Goal: Transaction & Acquisition: Purchase product/service

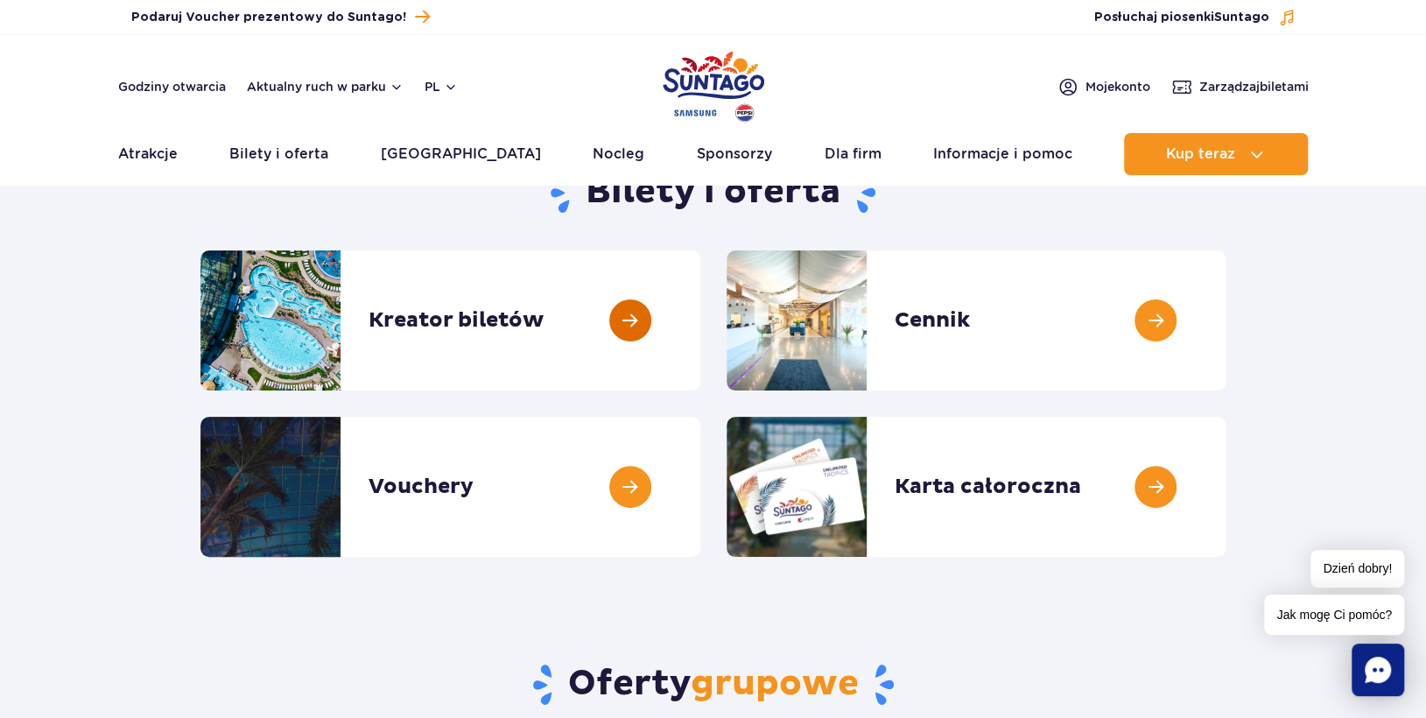
scroll to position [88, 0]
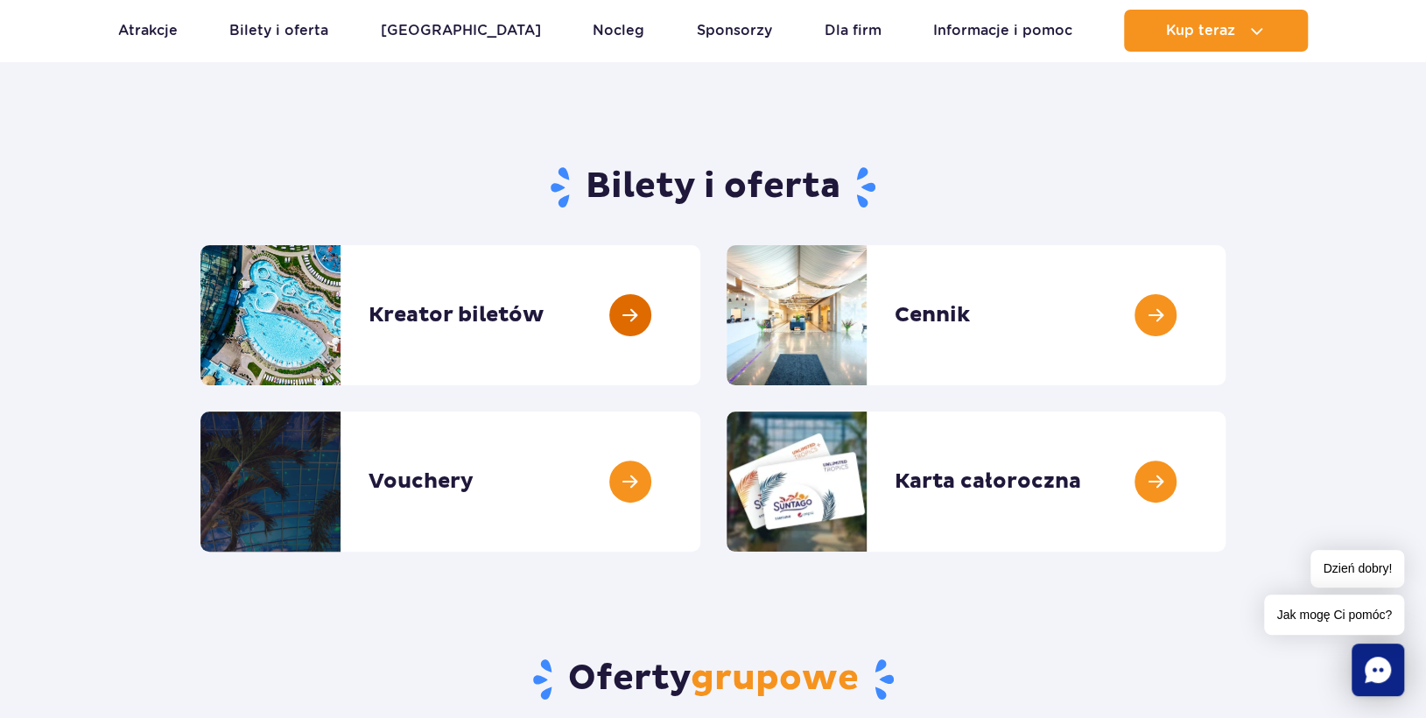
click at [700, 325] on link at bounding box center [700, 315] width 0 height 140
click at [700, 307] on link at bounding box center [700, 315] width 0 height 140
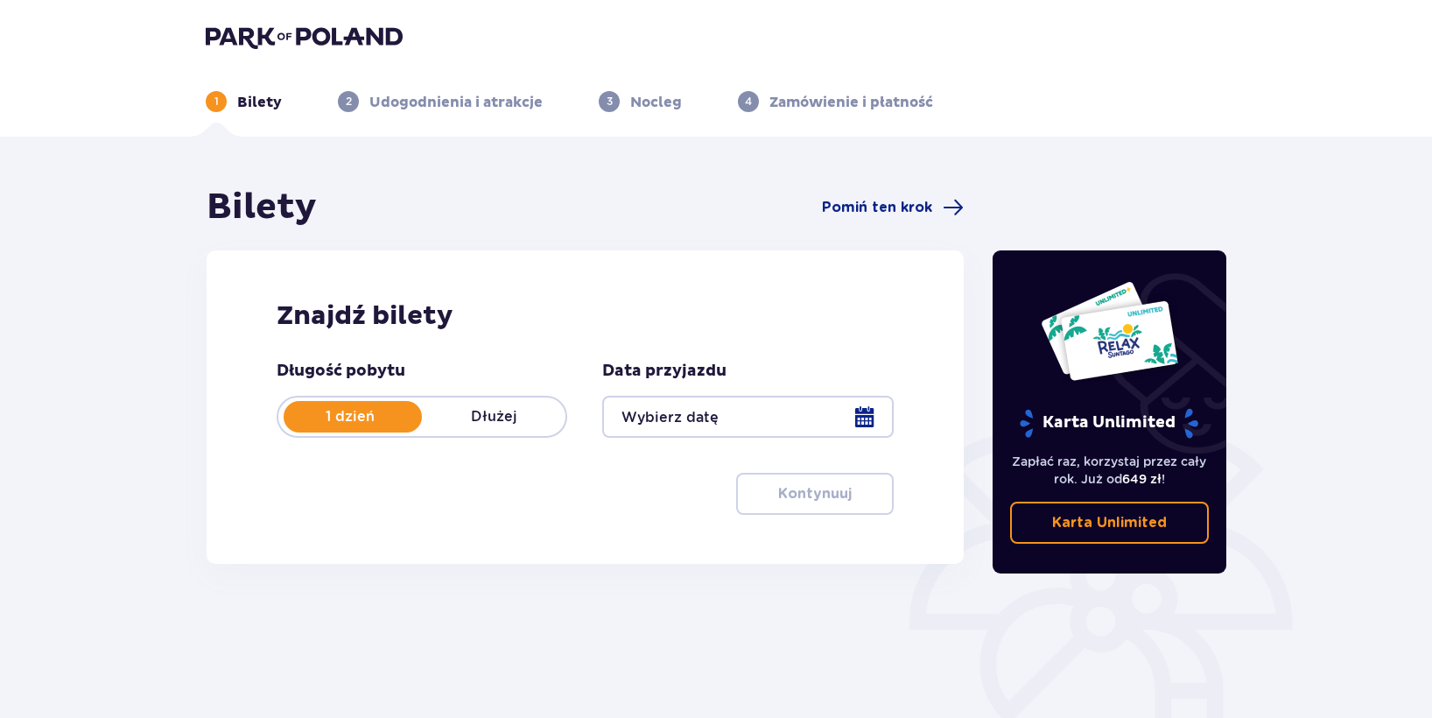
click at [760, 422] on div at bounding box center [747, 417] width 291 height 42
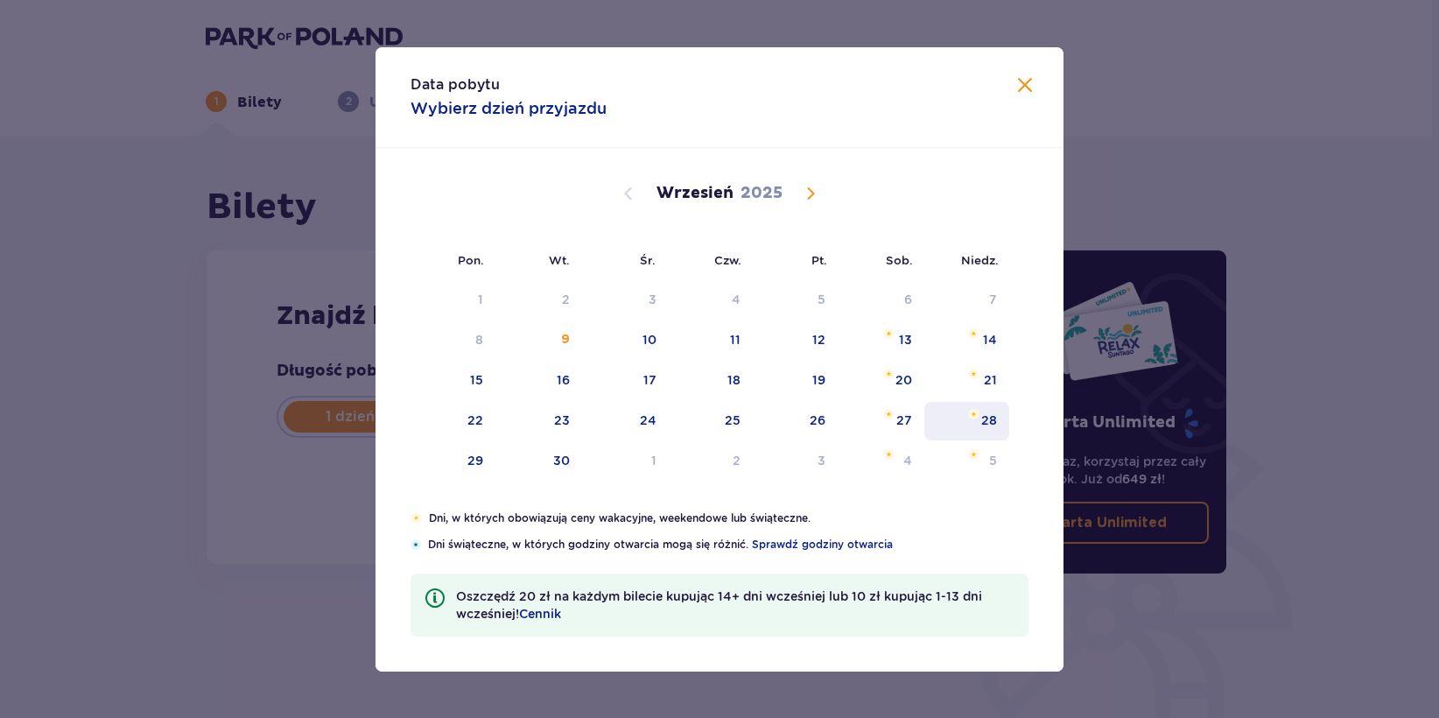
click at [982, 414] on div "28" at bounding box center [989, 420] width 16 height 18
type input "[DATE]"
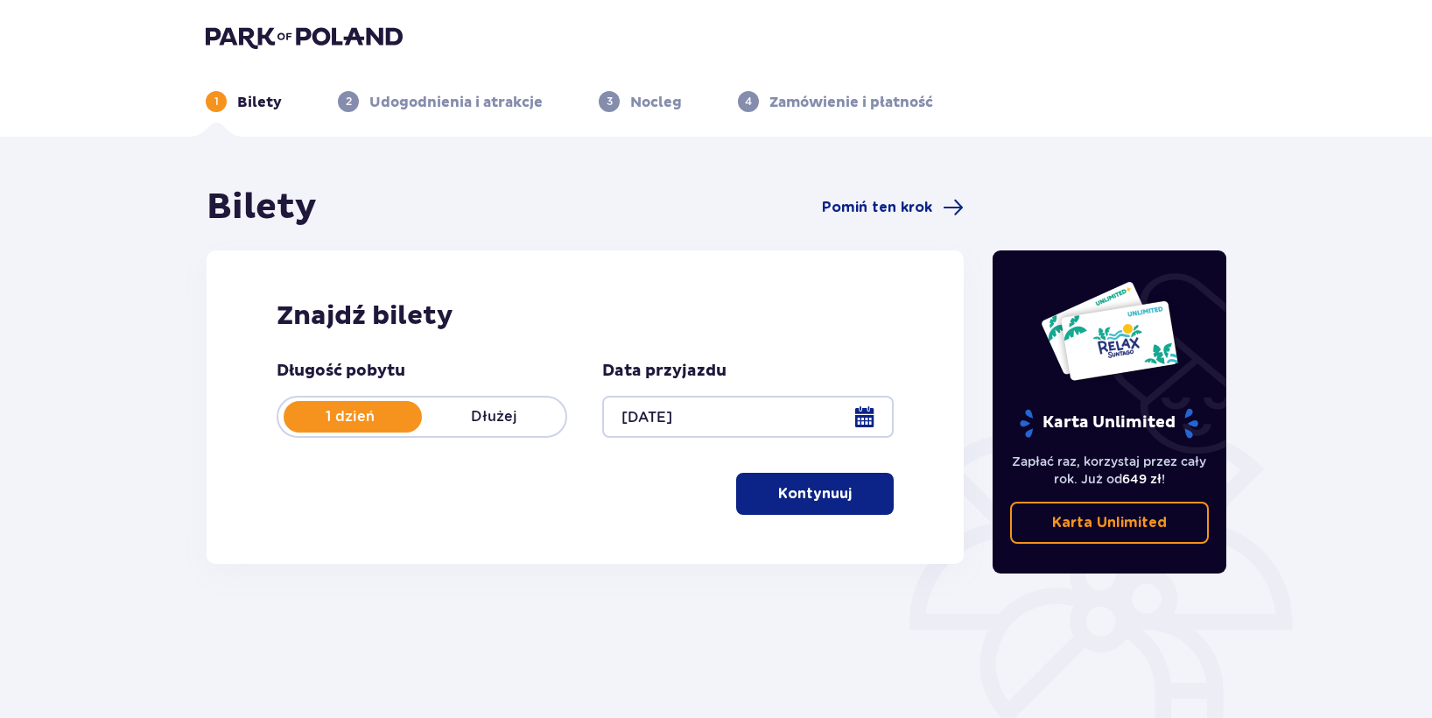
click at [778, 489] on p "Kontynuuj" at bounding box center [815, 493] width 74 height 19
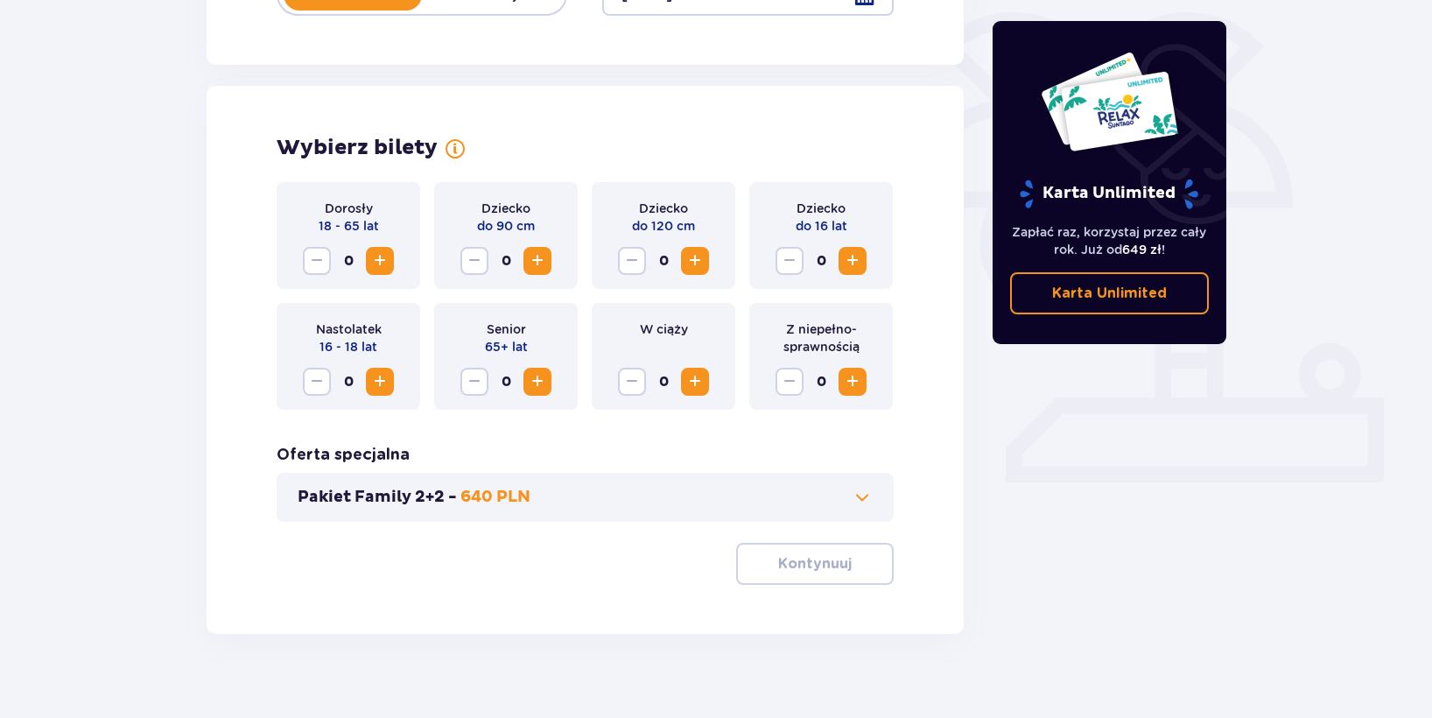
scroll to position [443, 0]
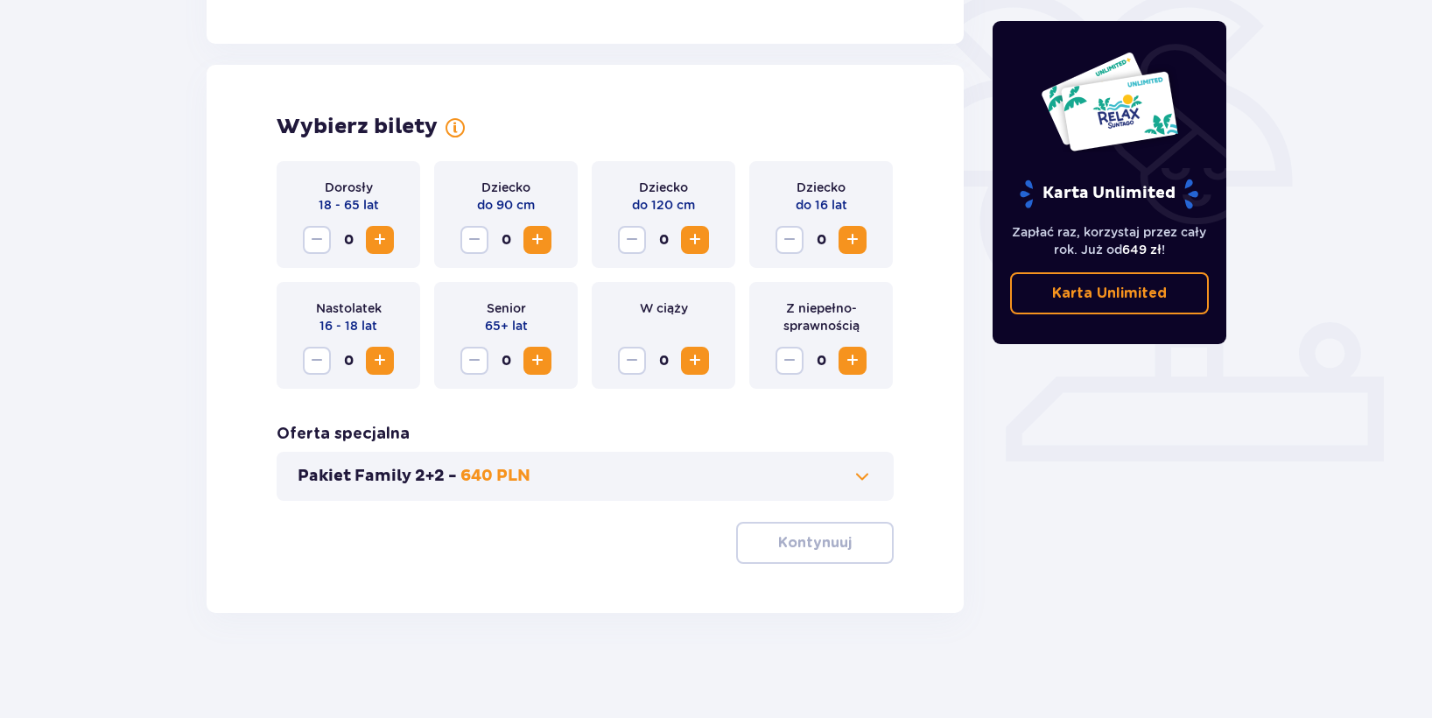
click at [369, 238] on button "Increase" at bounding box center [380, 240] width 28 height 28
click at [846, 251] on button "Increase" at bounding box center [853, 240] width 28 height 28
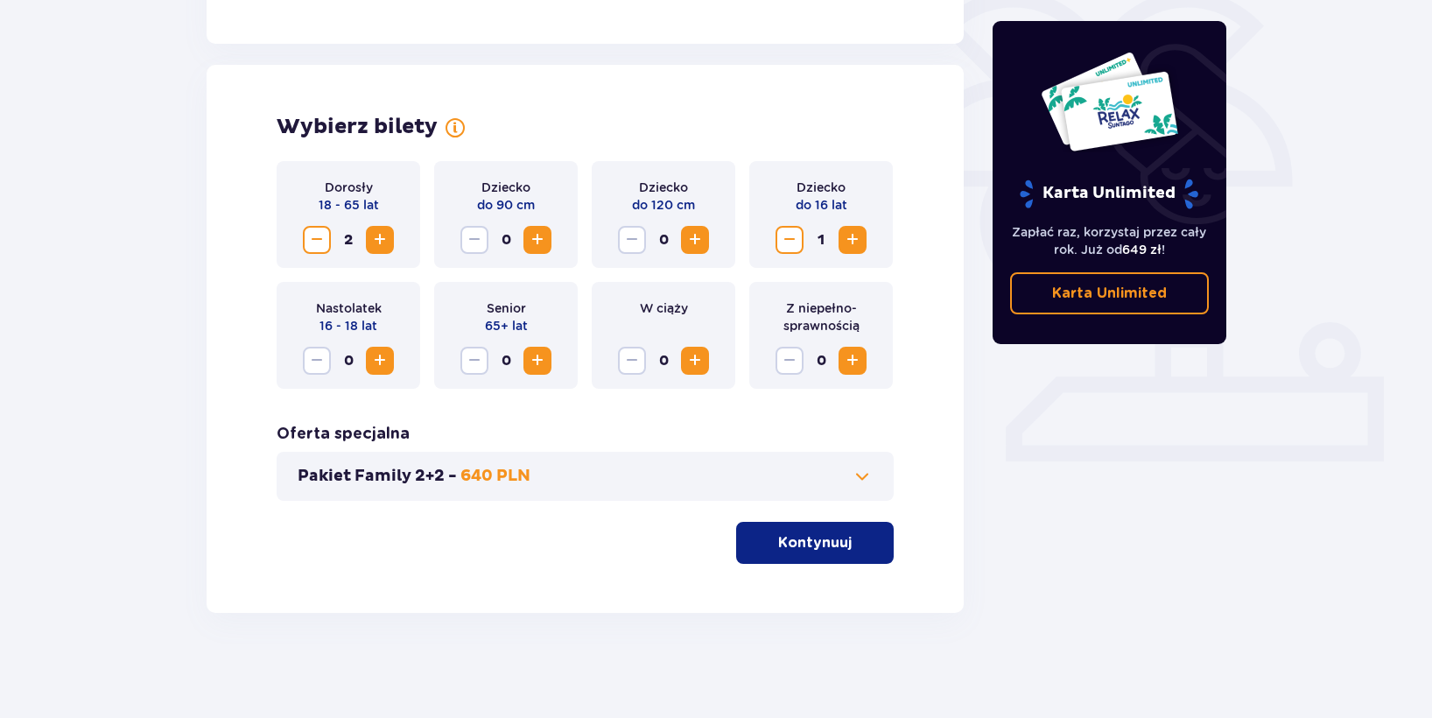
click at [846, 251] on button "Increase" at bounding box center [853, 240] width 28 height 28
click at [778, 544] on p "Kontynuuj" at bounding box center [815, 542] width 74 height 19
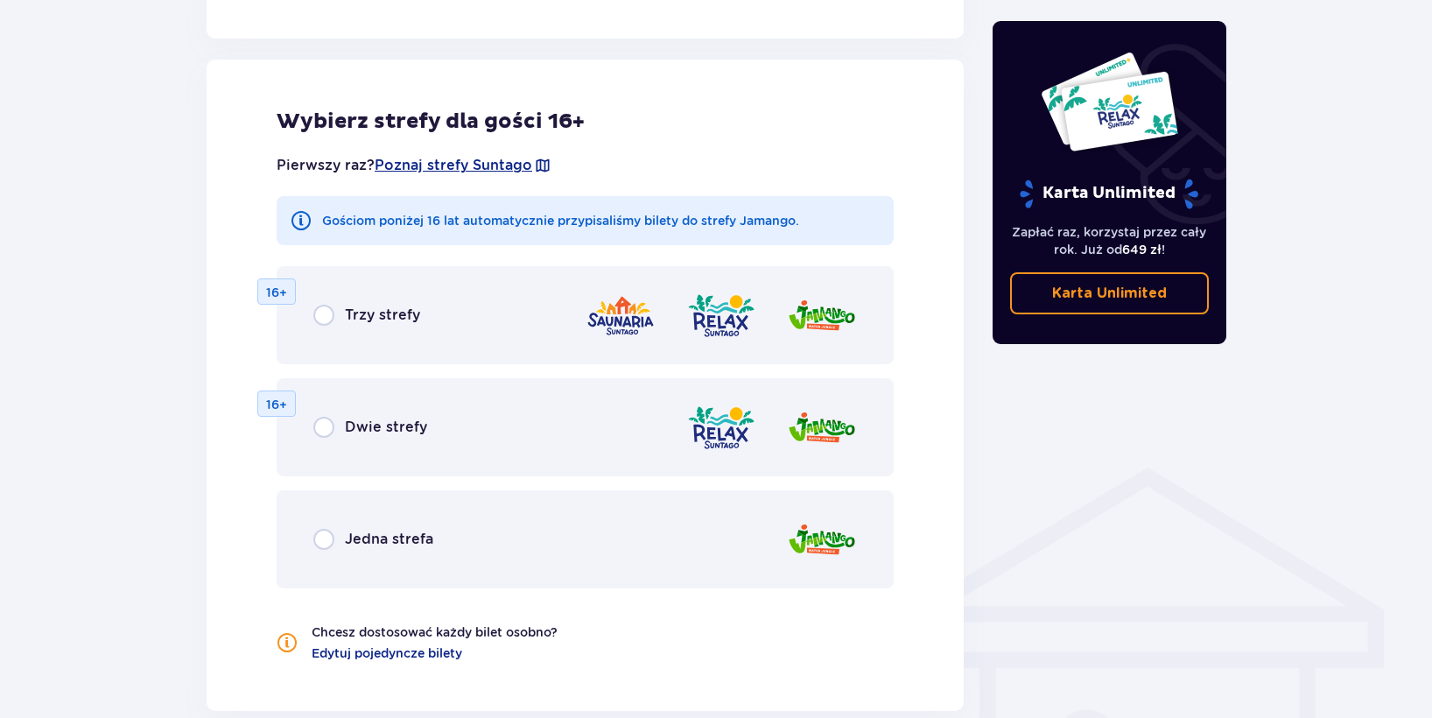
scroll to position [972, 0]
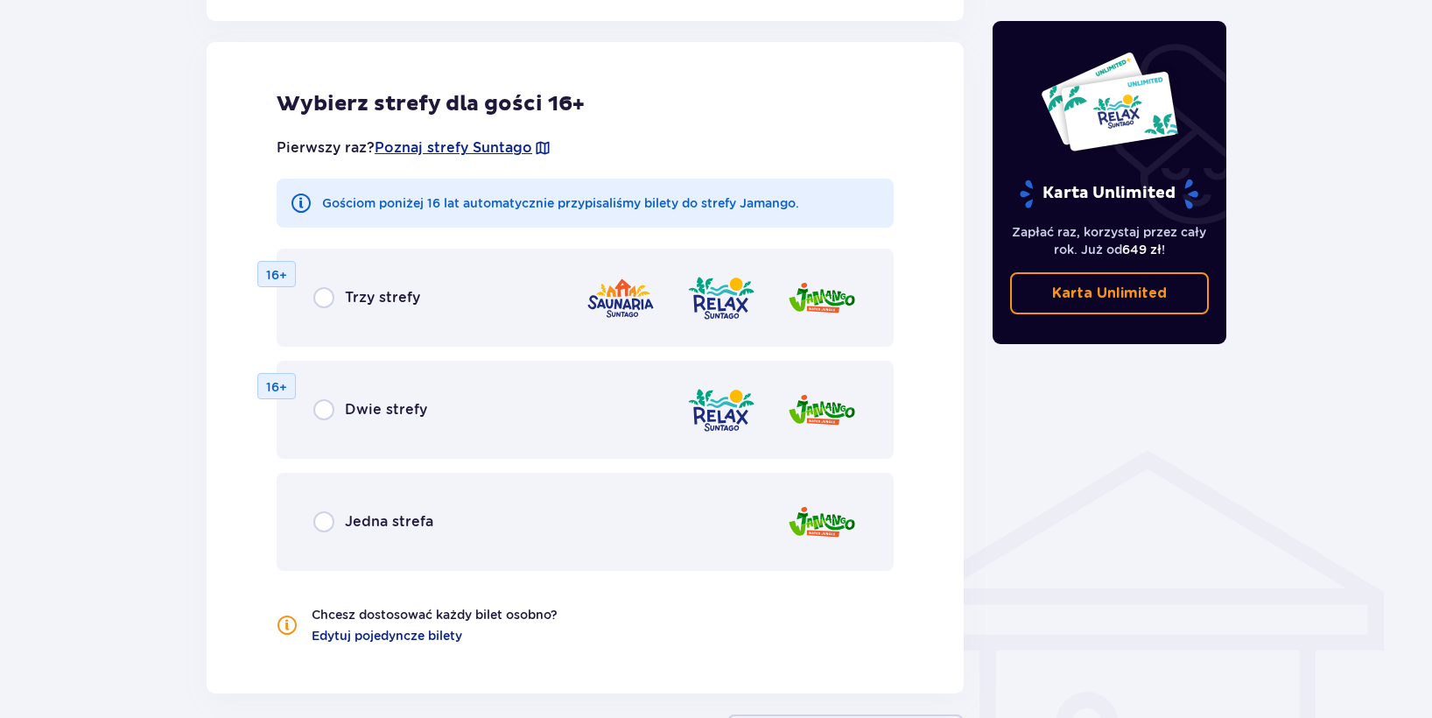
click at [395, 297] on p "Trzy strefy" at bounding box center [382, 297] width 75 height 19
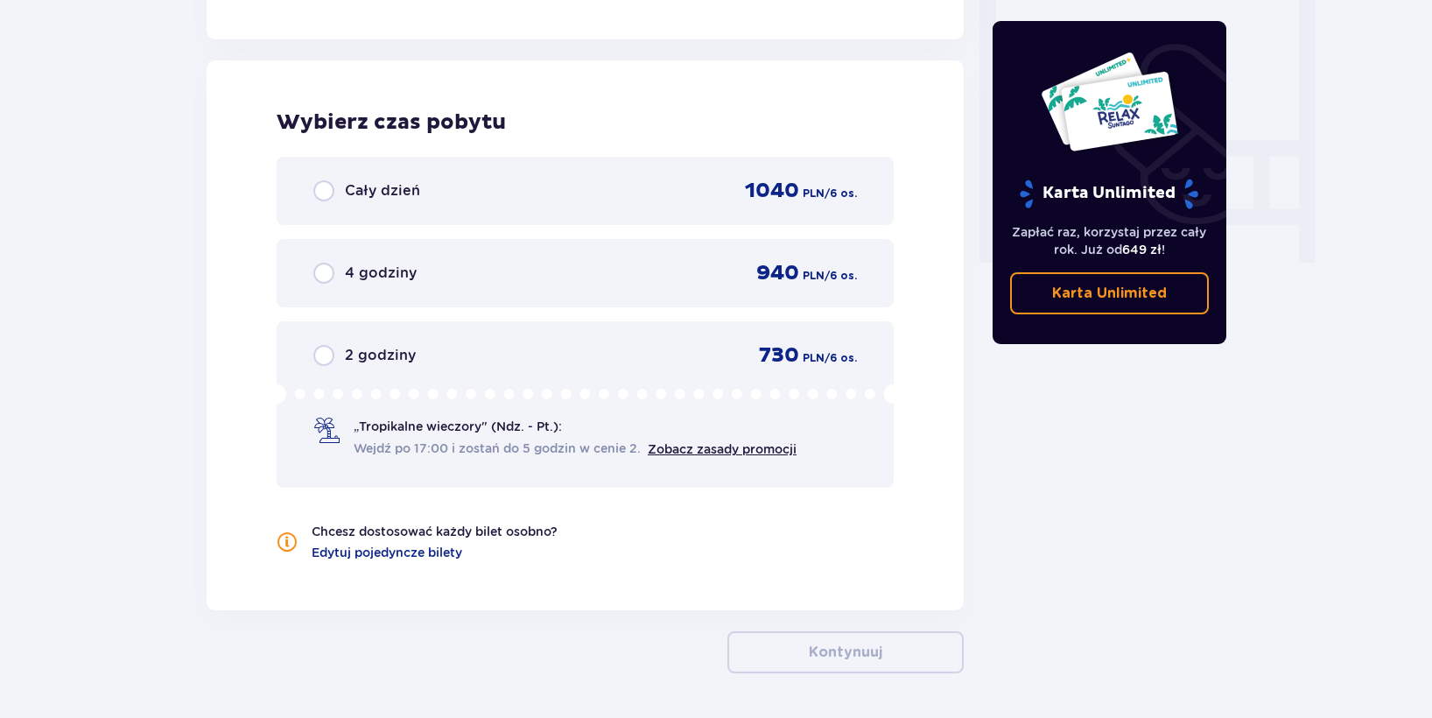
scroll to position [1644, 0]
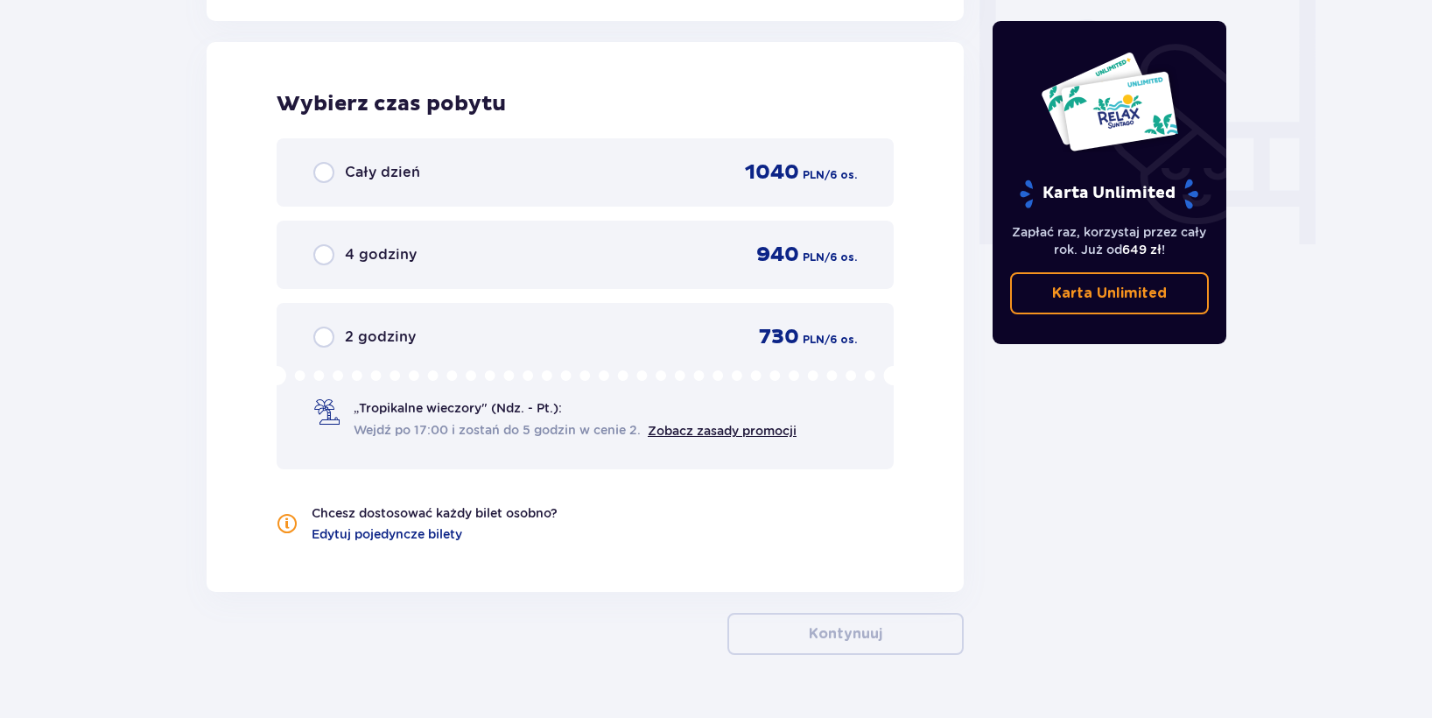
click at [399, 342] on p "2 godziny" at bounding box center [380, 336] width 71 height 19
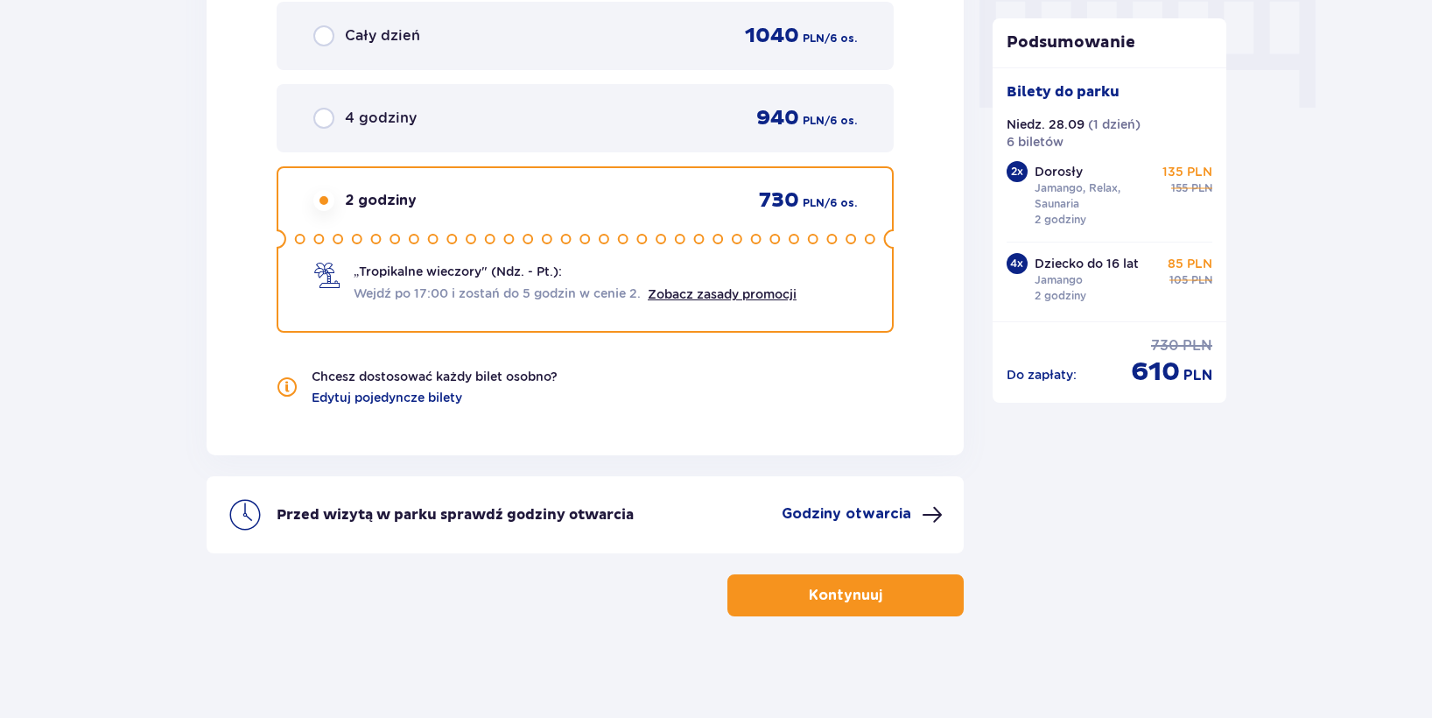
scroll to position [1784, 0]
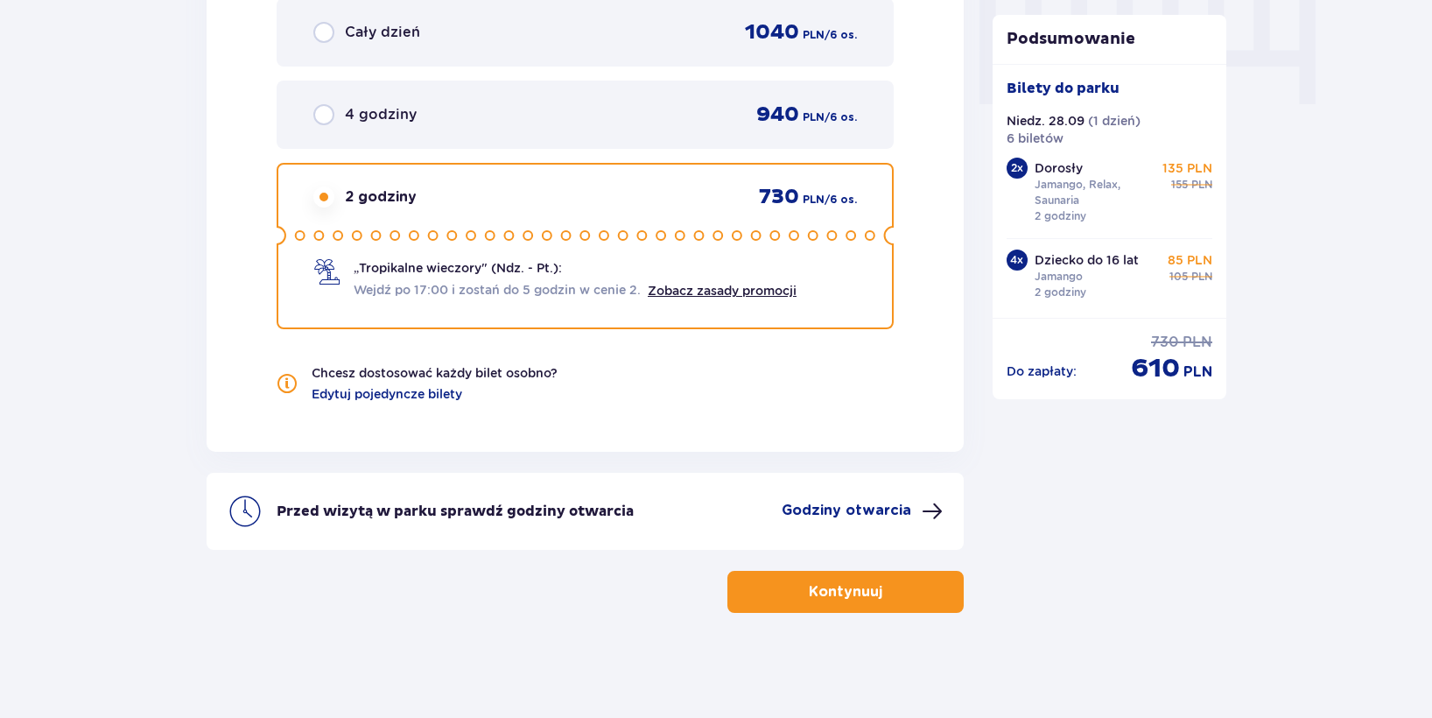
click at [847, 598] on p "Kontynuuj" at bounding box center [846, 591] width 74 height 19
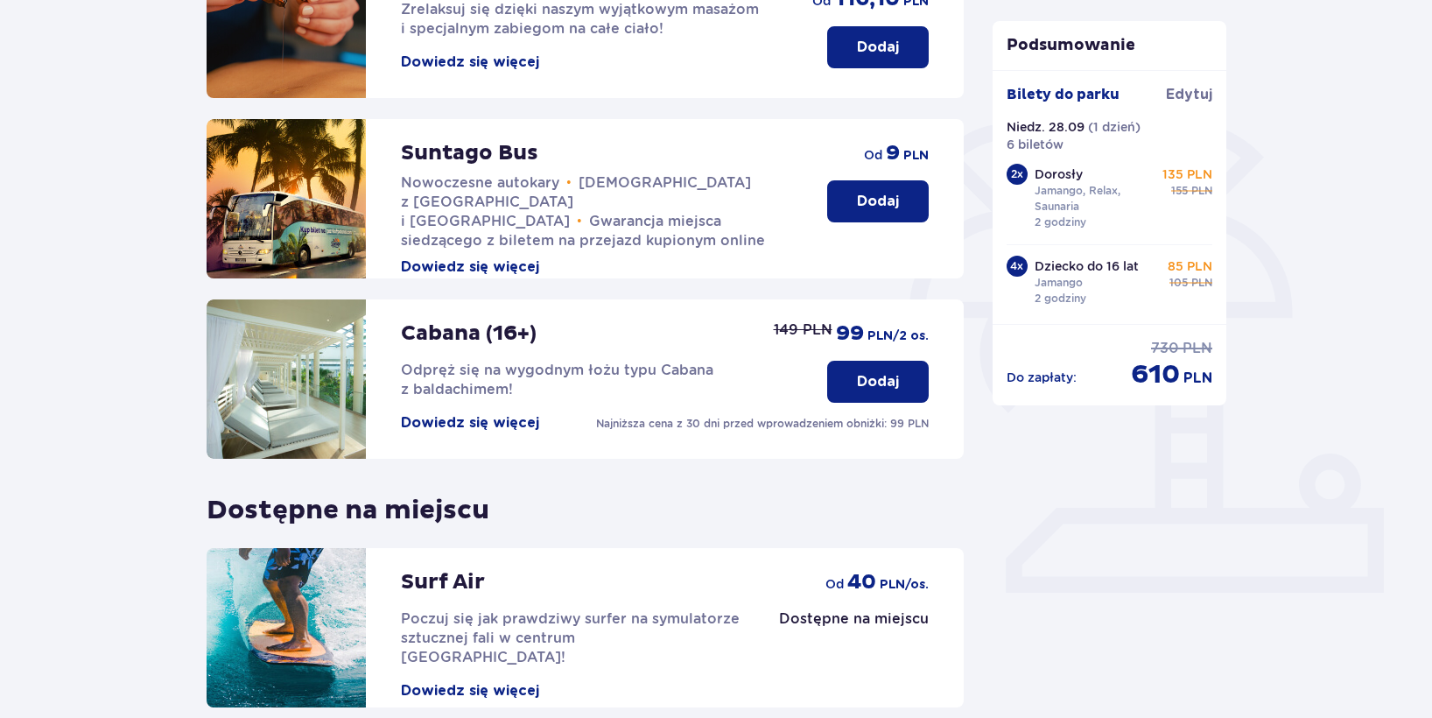
scroll to position [119, 0]
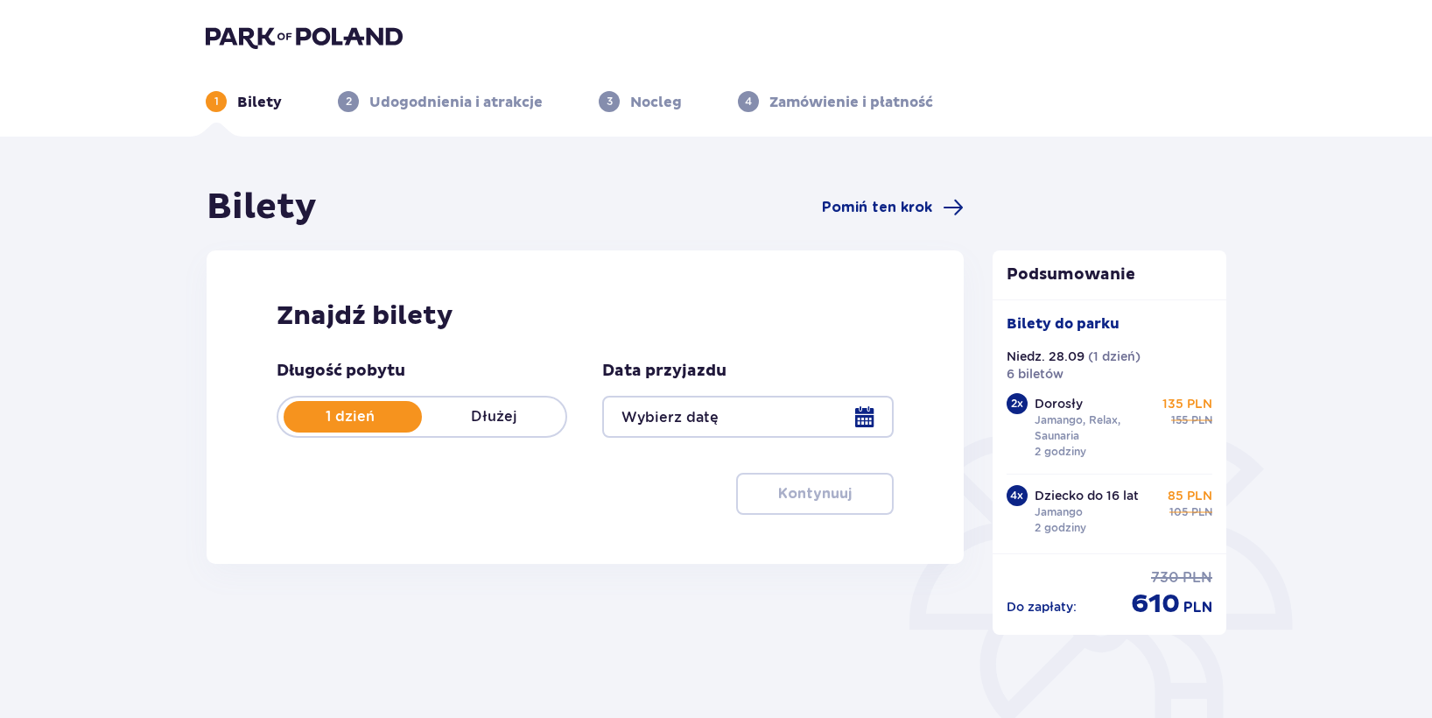
type input "[DATE]"
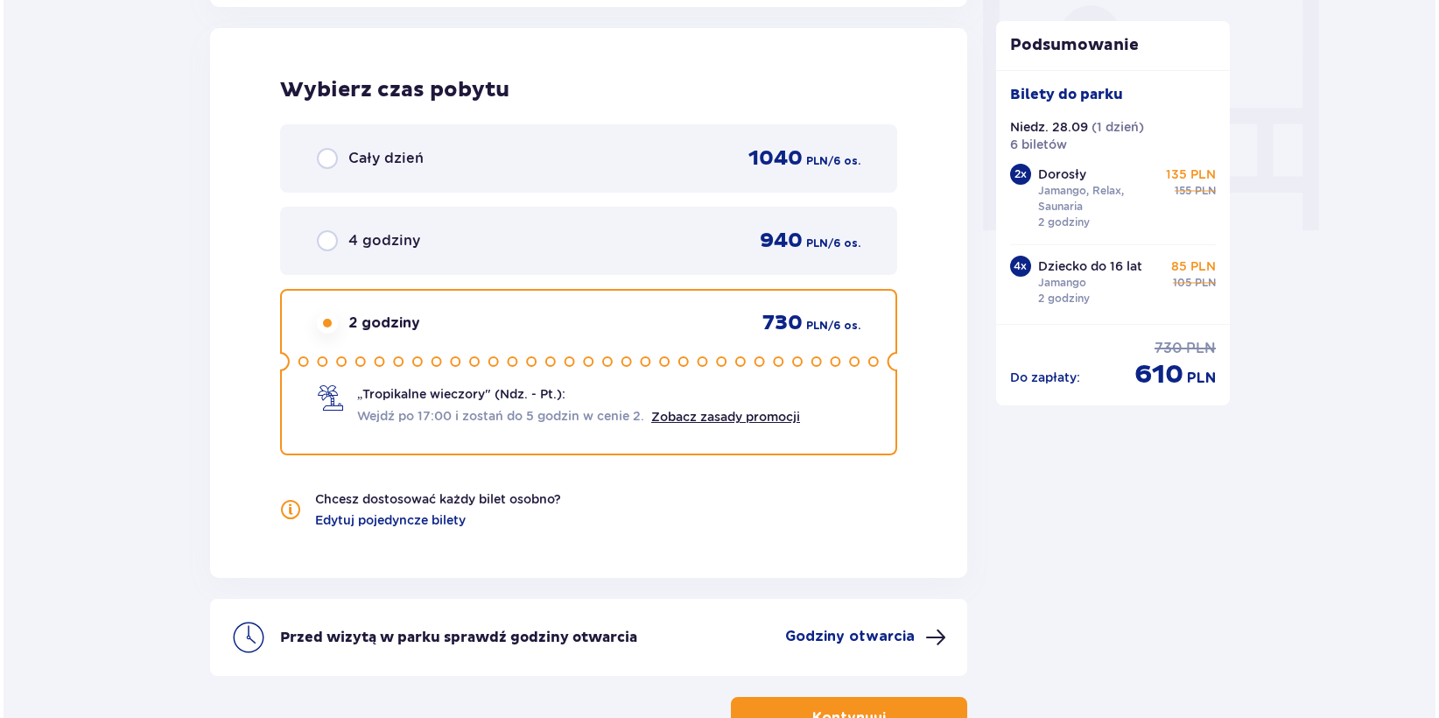
scroll to position [1663, 0]
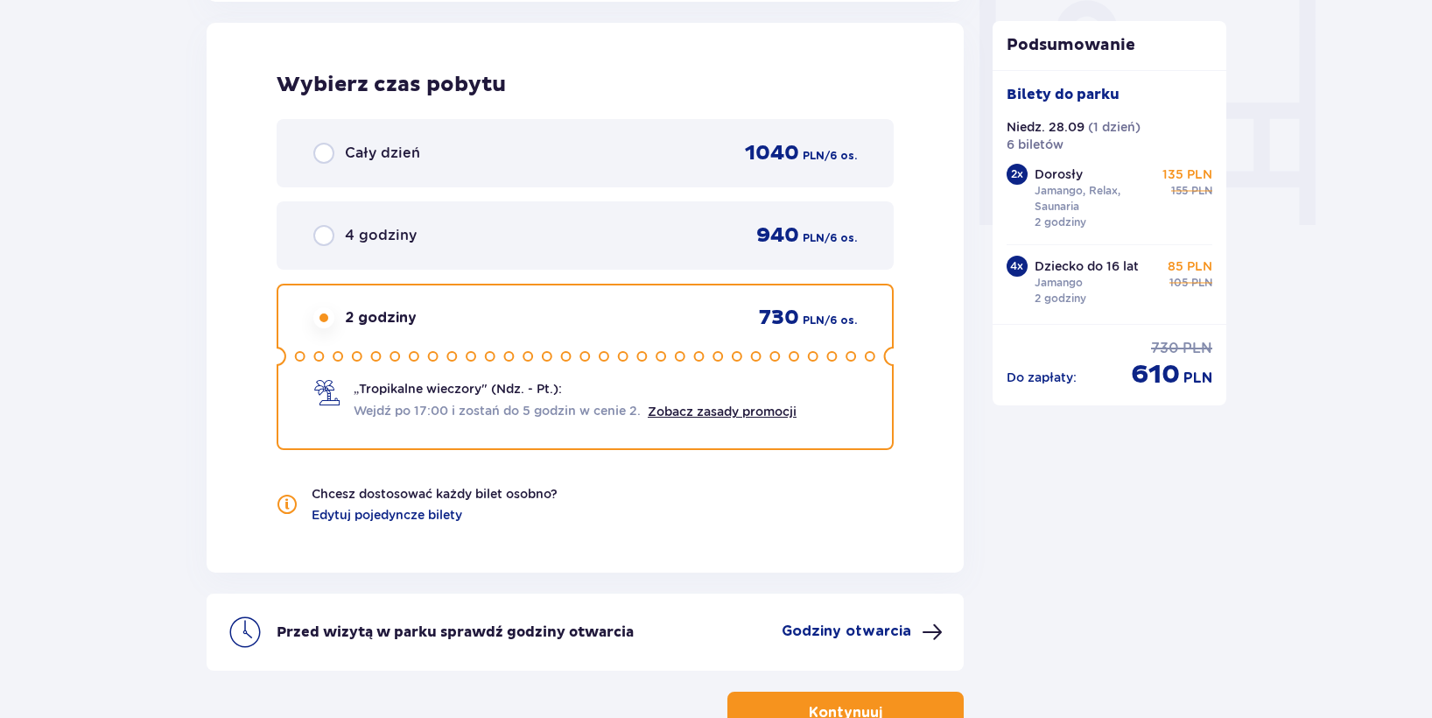
click at [863, 632] on p "Godziny otwarcia" at bounding box center [847, 631] width 130 height 19
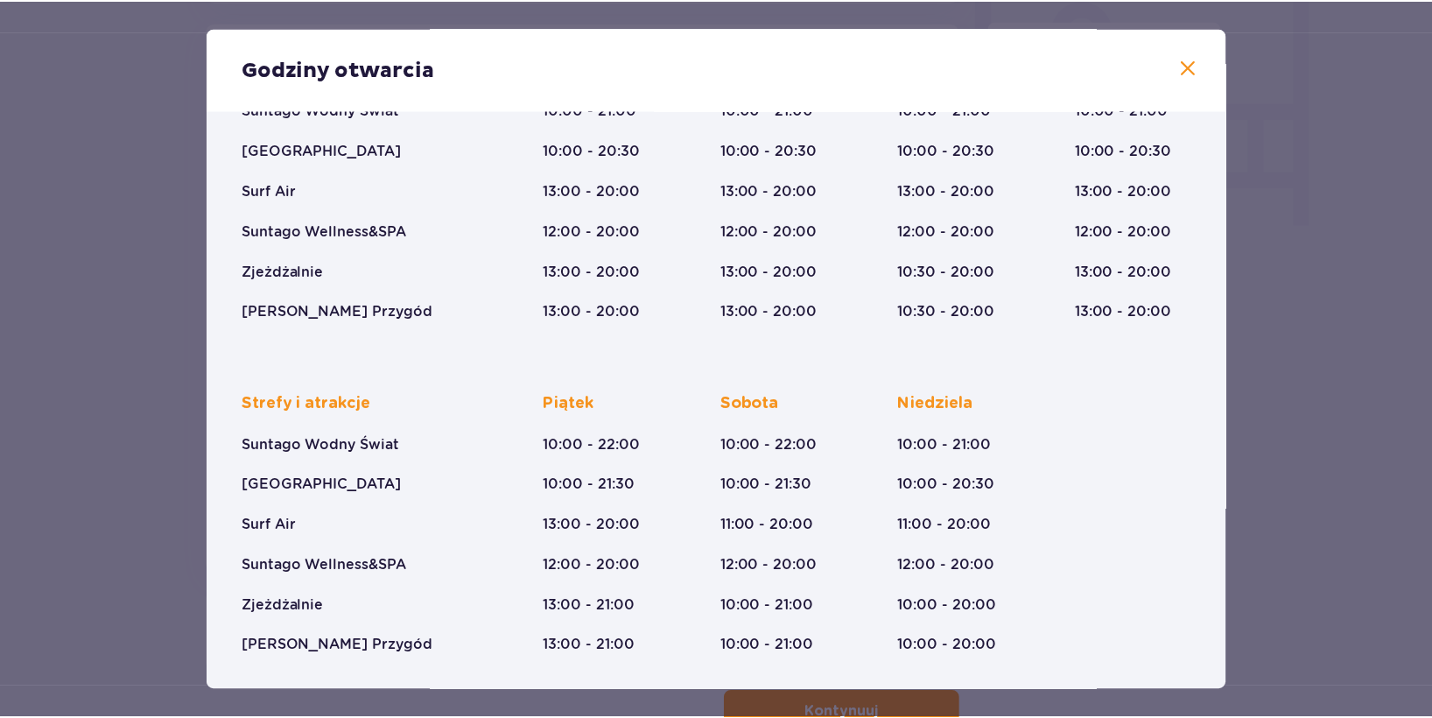
scroll to position [191, 0]
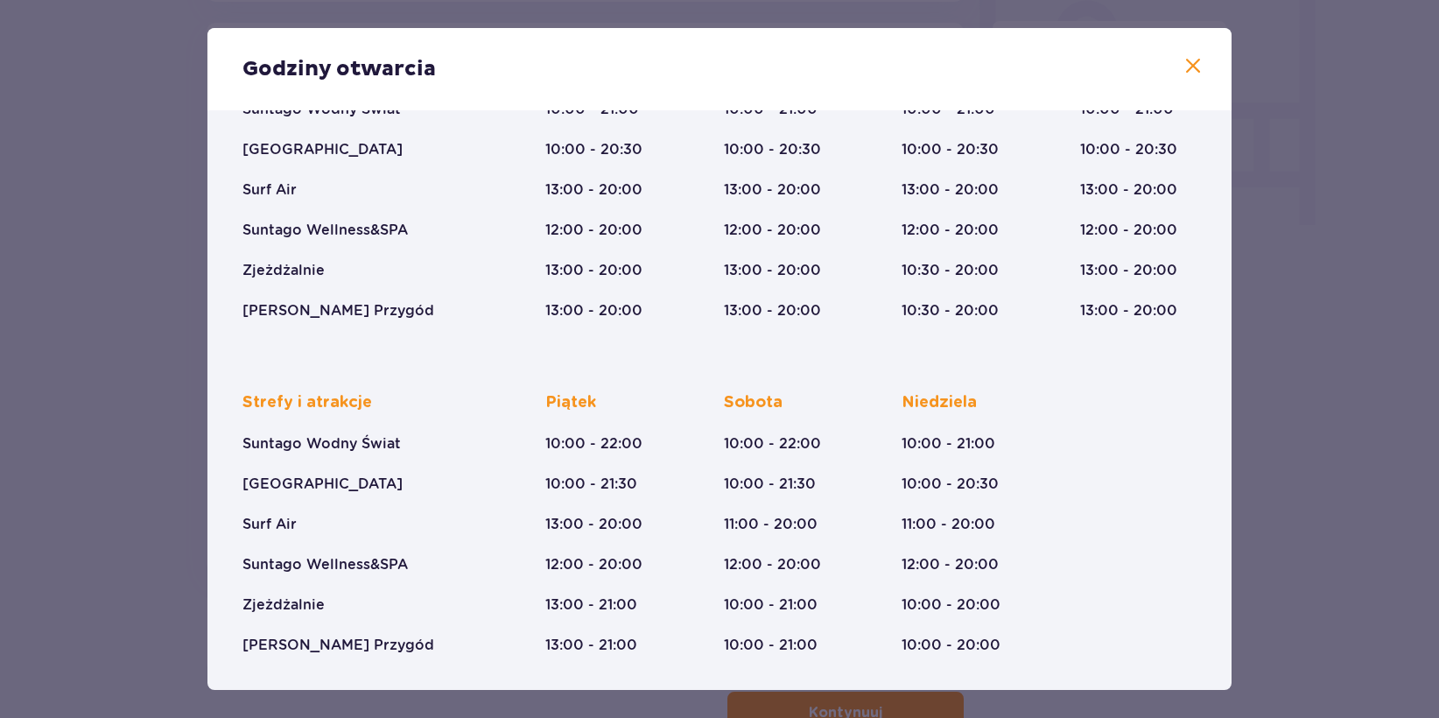
click at [1183, 69] on span at bounding box center [1193, 66] width 21 height 21
